Goal: Task Accomplishment & Management: Manage account settings

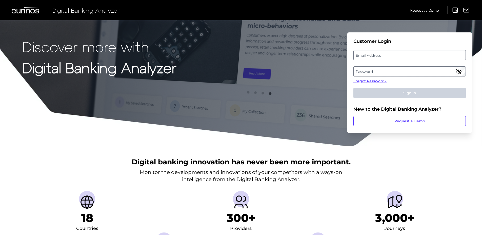
click at [378, 57] on label "Email Address" at bounding box center [409, 55] width 112 height 9
click at [378, 57] on input "email" at bounding box center [409, 55] width 112 height 10
type input "suzanne.parker@wellsfargo.com"
click at [384, 74] on label "Password" at bounding box center [409, 71] width 112 height 9
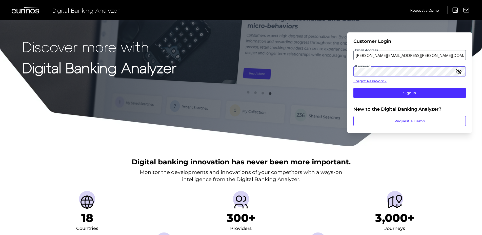
click at [353, 88] on button "Sign In" at bounding box center [409, 93] width 112 height 10
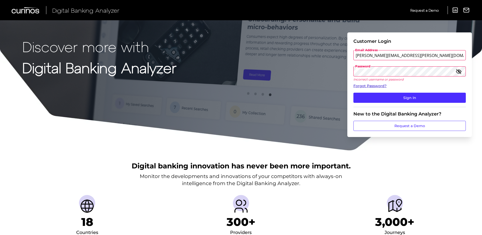
click at [376, 87] on link "Forgot Password?" at bounding box center [409, 85] width 112 height 5
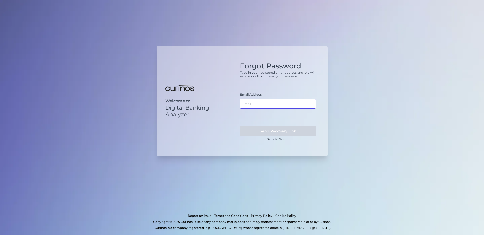
click at [256, 104] on input "text" at bounding box center [278, 103] width 76 height 10
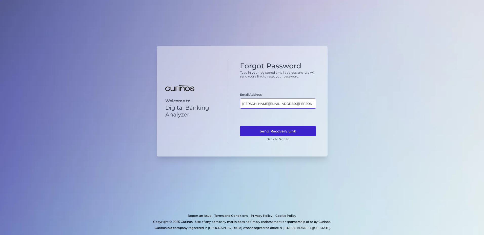
type input "suzanne.parker@wellafargo.com"
click at [268, 131] on button "Send Recovery Link" at bounding box center [278, 131] width 76 height 10
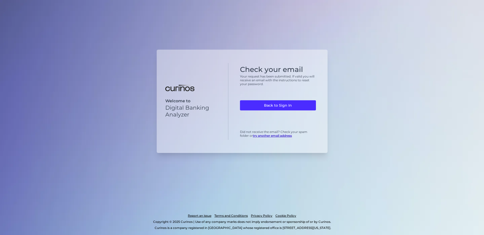
click at [124, 162] on div "Welcome to Digital Banking Analyzer Check your email Your request has been subm…" at bounding box center [242, 117] width 484 height 235
click at [290, 106] on link "Back to Sign In" at bounding box center [278, 105] width 76 height 10
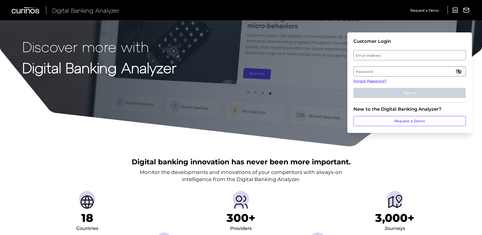
click at [369, 50] on fieldset "Customer Login Email Address Password Forgot Password? Sign In" at bounding box center [409, 70] width 112 height 64
click at [367, 57] on label "Email Address" at bounding box center [409, 55] width 112 height 9
click at [367, 57] on input "email" at bounding box center [409, 55] width 112 height 10
click at [364, 81] on link "Forgot Password?" at bounding box center [409, 80] width 112 height 5
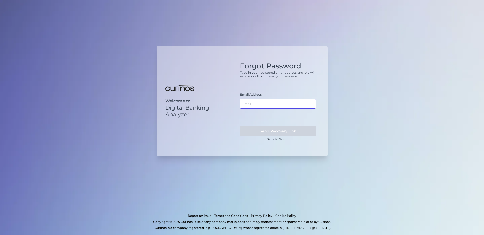
click at [254, 103] on input "text" at bounding box center [278, 103] width 76 height 10
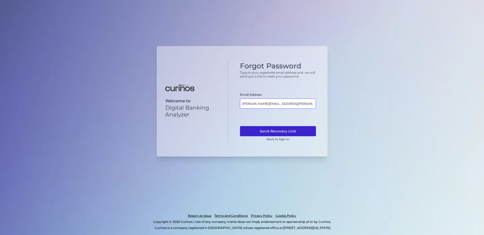
type input "[PERSON_NAME][EMAIL_ADDRESS][PERSON_NAME][DOMAIN_NAME]"
click at [272, 129] on button "Send Recovery Link" at bounding box center [278, 131] width 76 height 10
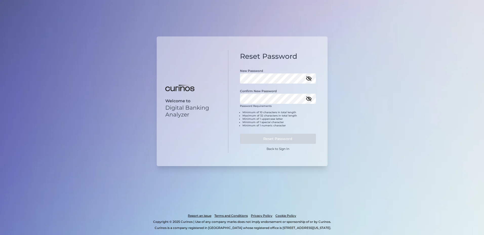
click at [309, 80] on icon "button" at bounding box center [308, 79] width 5 height 4
click at [274, 104] on form "New Password Confirm New Password Password Requirements Minimum of 10 character…" at bounding box center [278, 107] width 76 height 88
click at [308, 101] on icon "button" at bounding box center [309, 99] width 6 height 6
click at [283, 138] on button "Reset Password" at bounding box center [278, 139] width 76 height 10
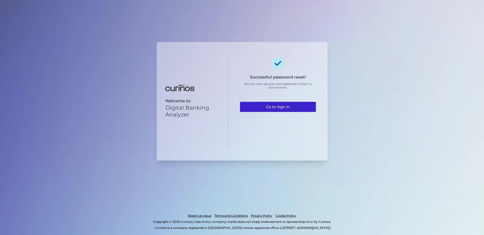
click at [277, 107] on link "Go to Sign In" at bounding box center [278, 107] width 76 height 10
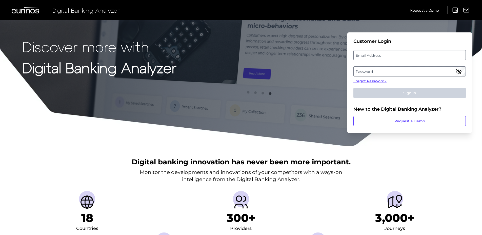
click at [384, 55] on label "Email Address" at bounding box center [409, 55] width 112 height 9
click at [384, 55] on input "email" at bounding box center [409, 55] width 112 height 10
type input "suzanne.parker@wellsfargo.com"
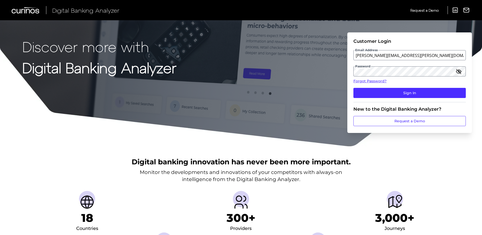
click at [458, 72] on icon "button" at bounding box center [458, 71] width 6 height 6
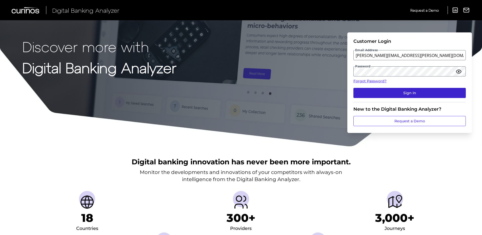
click at [413, 93] on button "Sign In" at bounding box center [409, 93] width 112 height 10
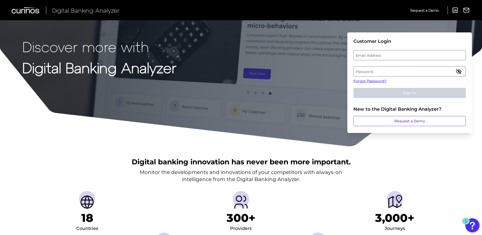
click at [383, 54] on label "Email Address" at bounding box center [409, 55] width 112 height 9
click at [383, 54] on input "email" at bounding box center [409, 55] width 112 height 10
click at [383, 57] on input "Email Address" at bounding box center [409, 55] width 112 height 10
type input "suzanne.parker@wellsfargo.com"
click at [379, 70] on label "Password" at bounding box center [409, 71] width 112 height 9
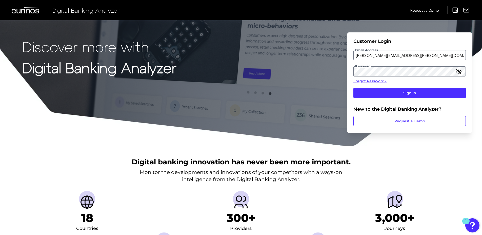
click at [459, 73] on icon "button" at bounding box center [458, 72] width 5 height 4
click at [460, 72] on icon "button" at bounding box center [458, 71] width 6 height 6
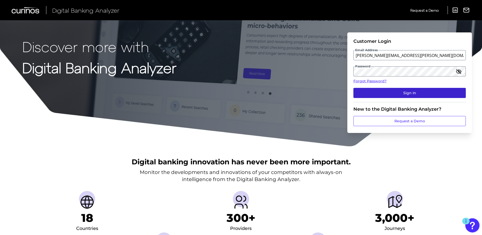
click at [409, 95] on button "Sign In" at bounding box center [409, 93] width 112 height 10
click at [409, 94] on button "Sign In" at bounding box center [409, 93] width 112 height 10
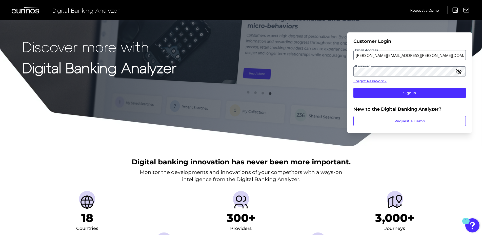
drag, startPoint x: 127, startPoint y: 10, endPoint x: 58, endPoint y: 126, distance: 135.6
click at [58, 126] on div "Discover more with Digital Banking Analyzer Customer Login Email Address suzann…" at bounding box center [241, 73] width 482 height 147
click at [120, 131] on div "Discover more with Digital Banking Analyzer Customer Login Email Address suzann…" at bounding box center [241, 73] width 482 height 147
